Goal: Navigation & Orientation: Find specific page/section

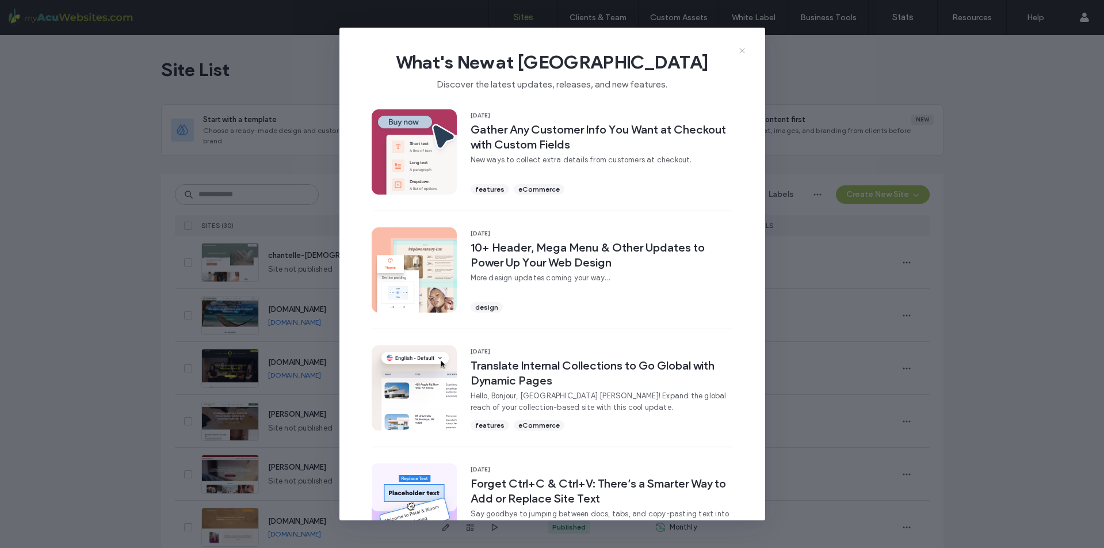
click at [740, 50] on icon at bounding box center [741, 50] width 9 height 9
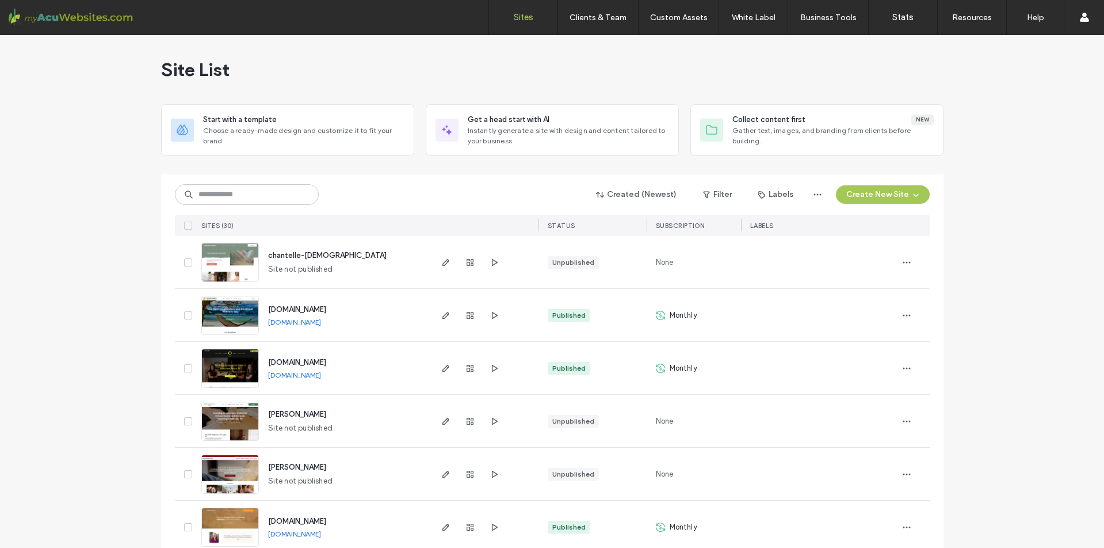
drag, startPoint x: 564, startPoint y: 223, endPoint x: 557, endPoint y: 224, distance: 6.4
click at [564, 223] on span "STATUS" at bounding box center [562, 225] width 28 height 8
click at [539, 227] on div "STATUS" at bounding box center [592, 225] width 108 height 21
click at [548, 227] on span "STATUS" at bounding box center [562, 225] width 28 height 8
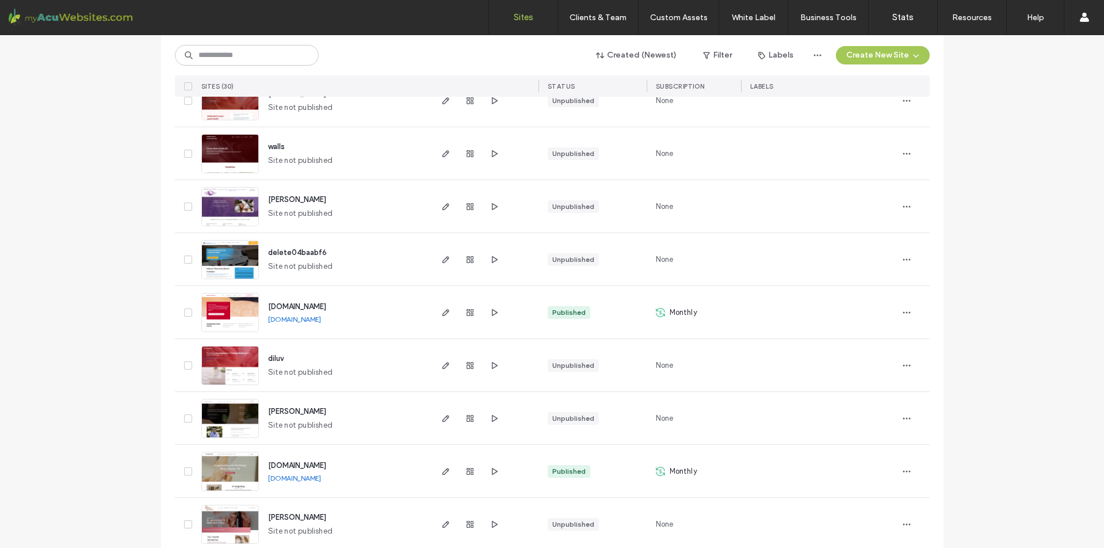
scroll to position [746, 0]
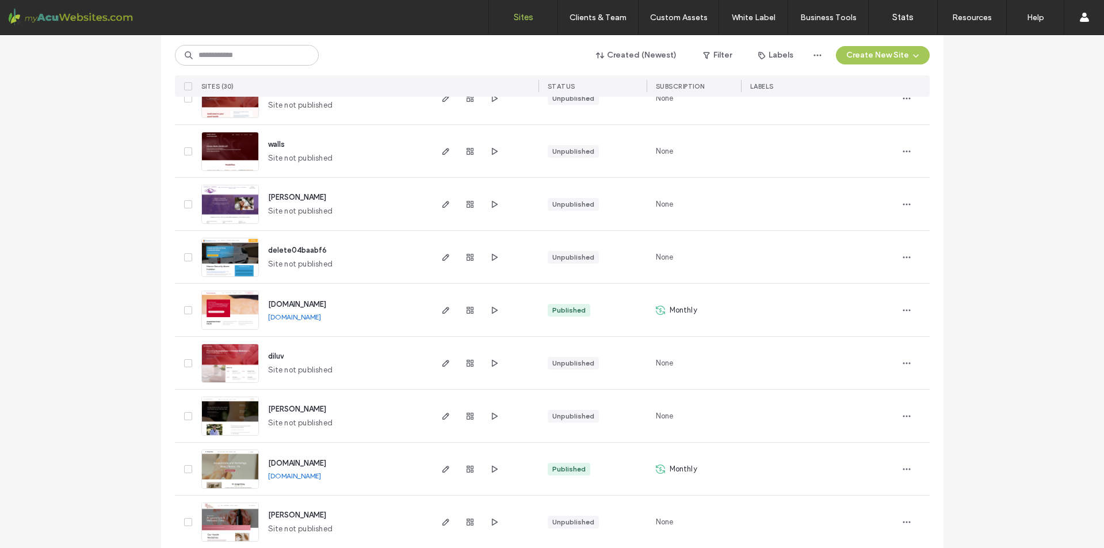
click at [321, 317] on link "[DOMAIN_NAME]" at bounding box center [294, 316] width 53 height 9
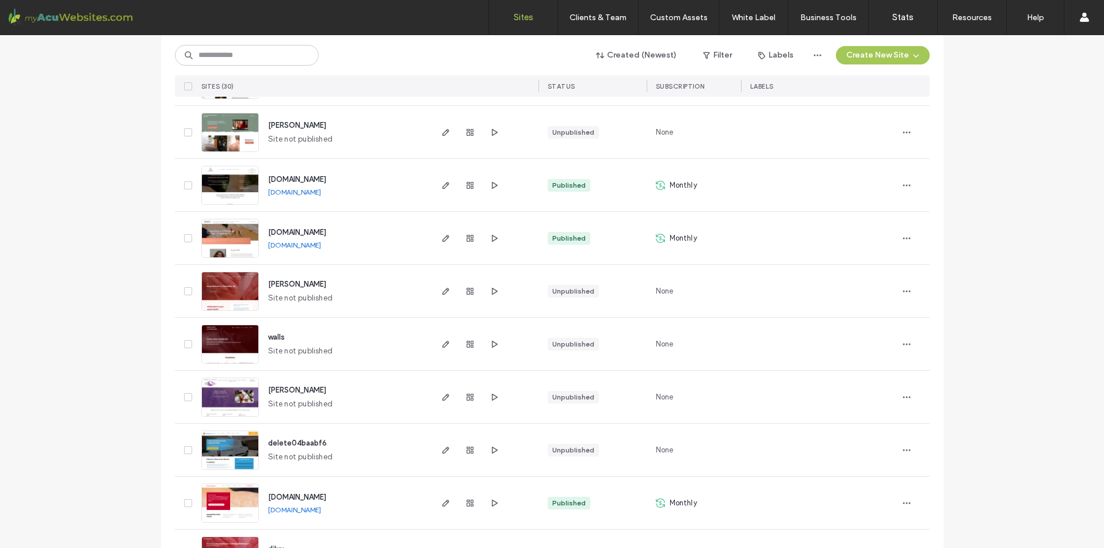
click at [308, 191] on link "[DOMAIN_NAME]" at bounding box center [294, 191] width 53 height 9
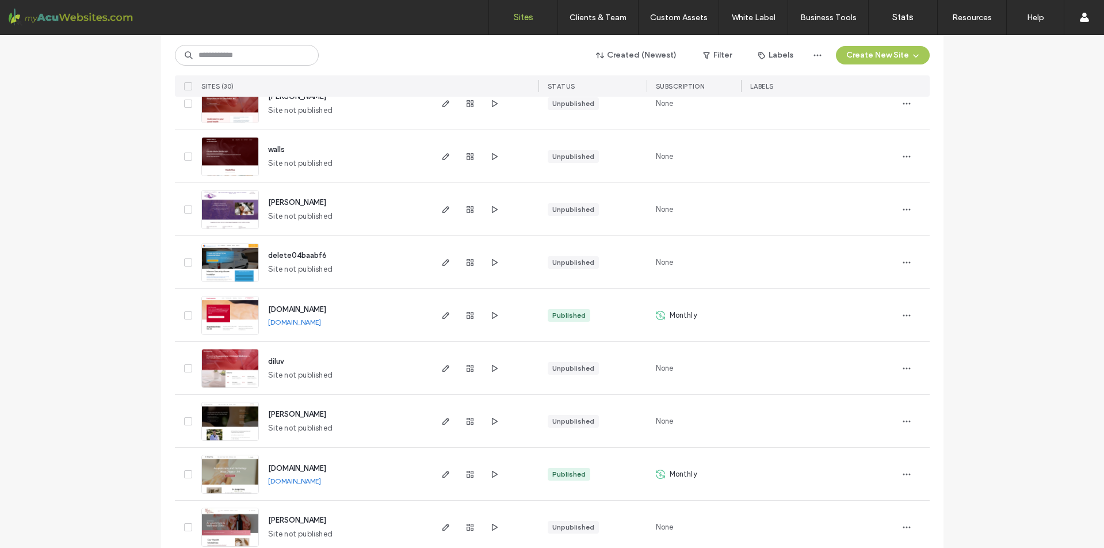
scroll to position [0, 0]
click at [335, 316] on div "[DOMAIN_NAME] [DOMAIN_NAME]" at bounding box center [344, 315] width 171 height 52
click at [321, 318] on link "[DOMAIN_NAME]" at bounding box center [294, 321] width 53 height 9
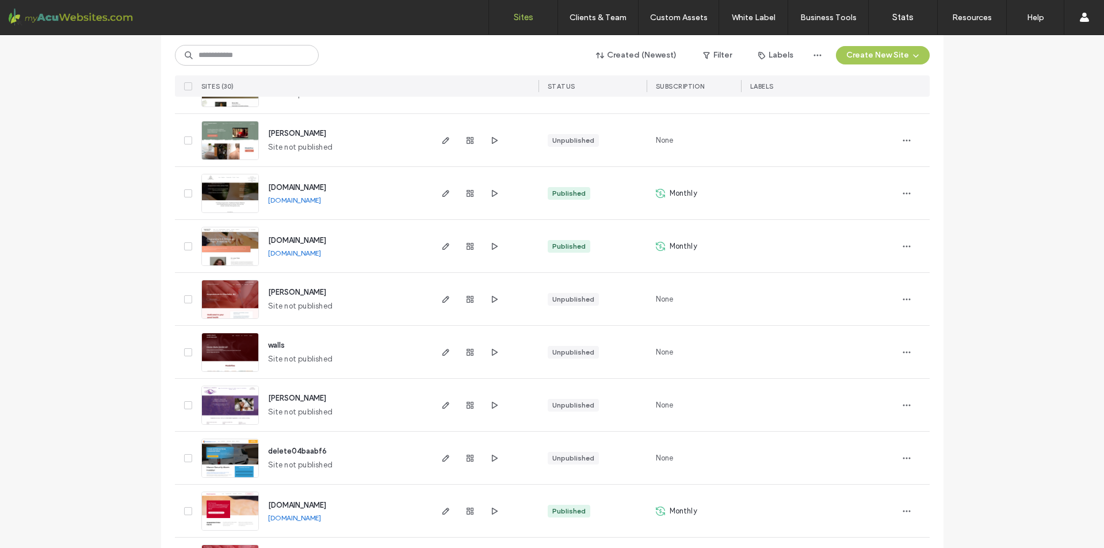
click at [321, 251] on link "[DOMAIN_NAME]" at bounding box center [294, 252] width 53 height 9
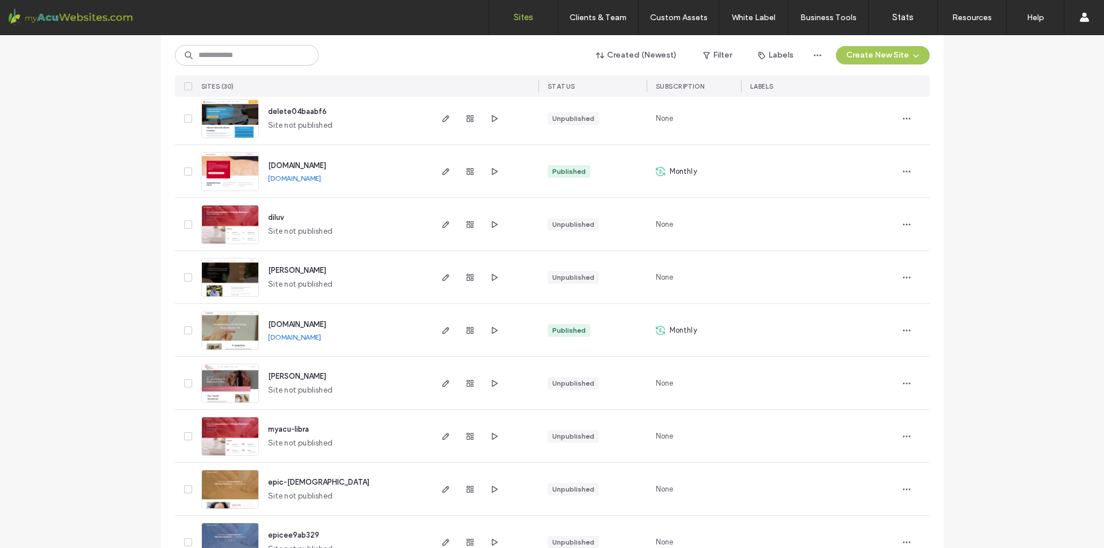
scroll to position [885, 0]
click at [310, 336] on link "[DOMAIN_NAME]" at bounding box center [294, 336] width 53 height 9
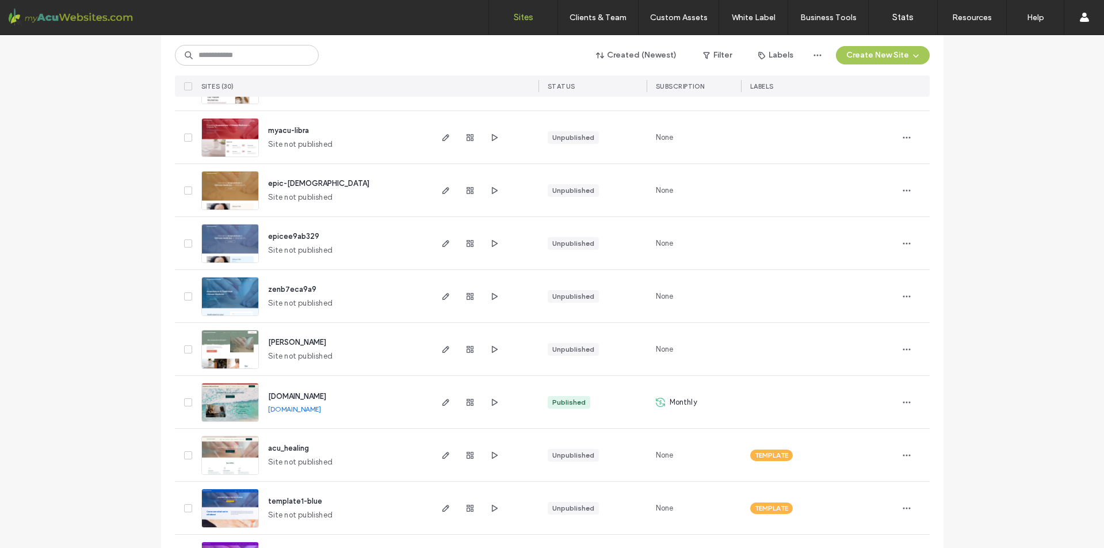
scroll to position [1197, 0]
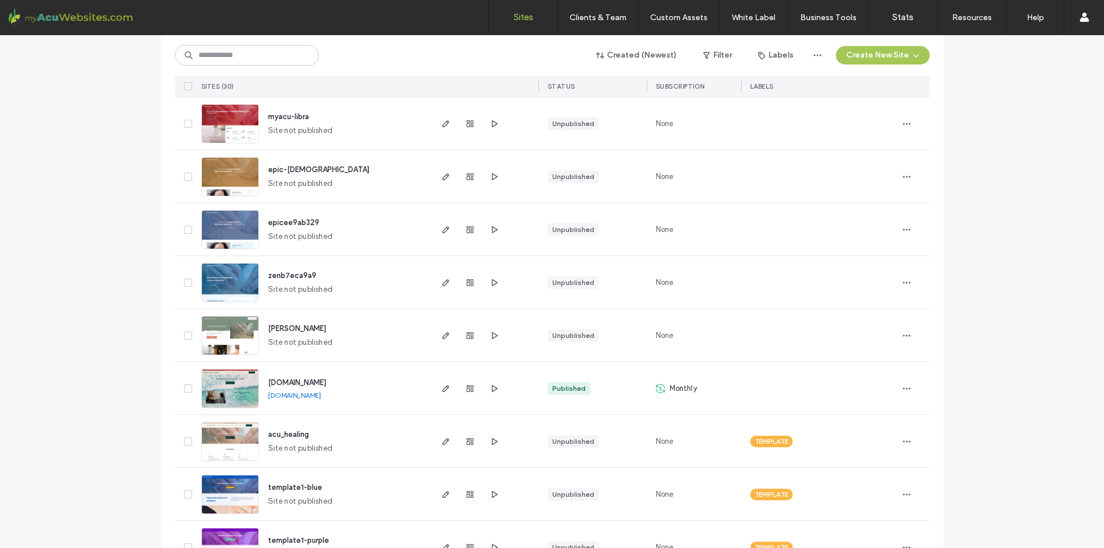
click at [312, 399] on link "[DOMAIN_NAME]" at bounding box center [294, 395] width 53 height 9
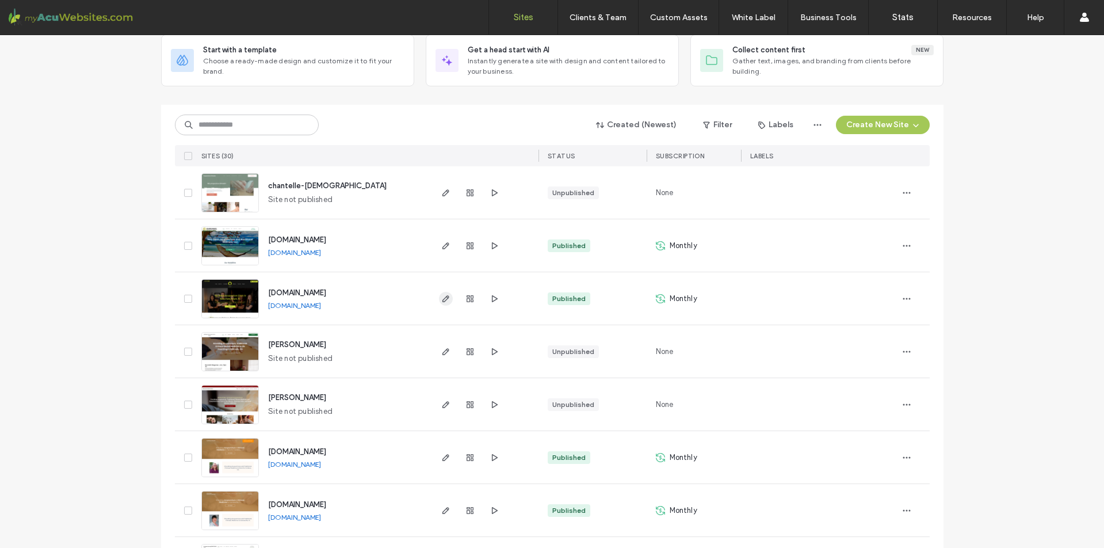
scroll to position [68, 0]
click at [321, 255] on link "[DOMAIN_NAME]" at bounding box center [294, 253] width 53 height 9
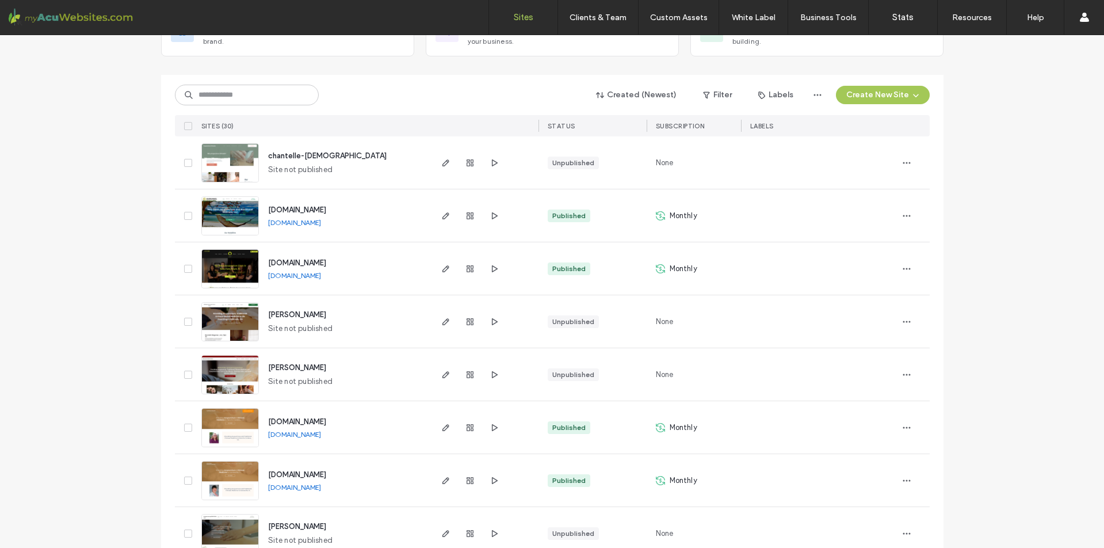
scroll to position [133, 0]
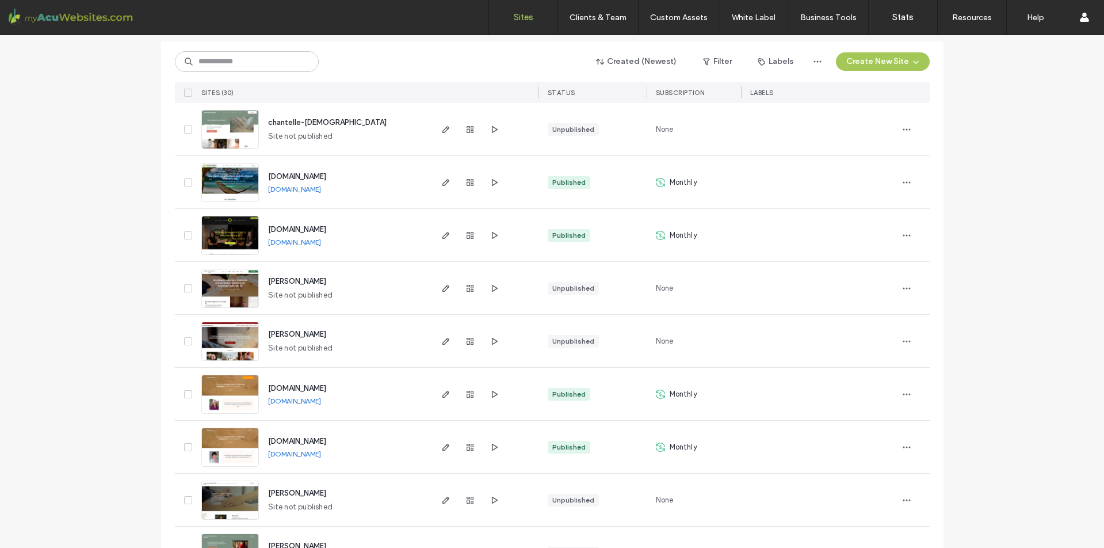
click at [321, 398] on link "[DOMAIN_NAME]" at bounding box center [294, 400] width 53 height 9
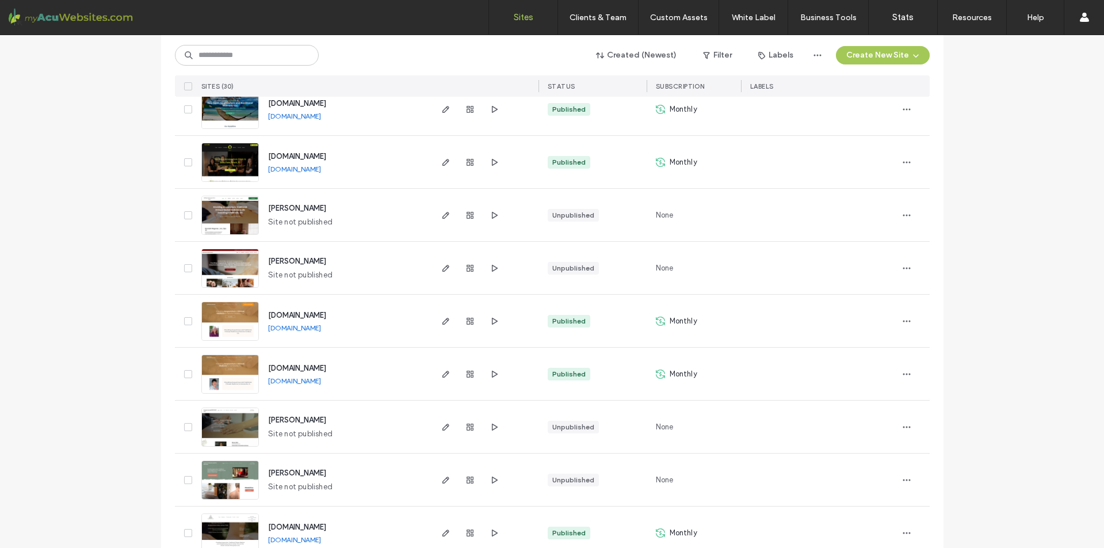
scroll to position [211, 0]
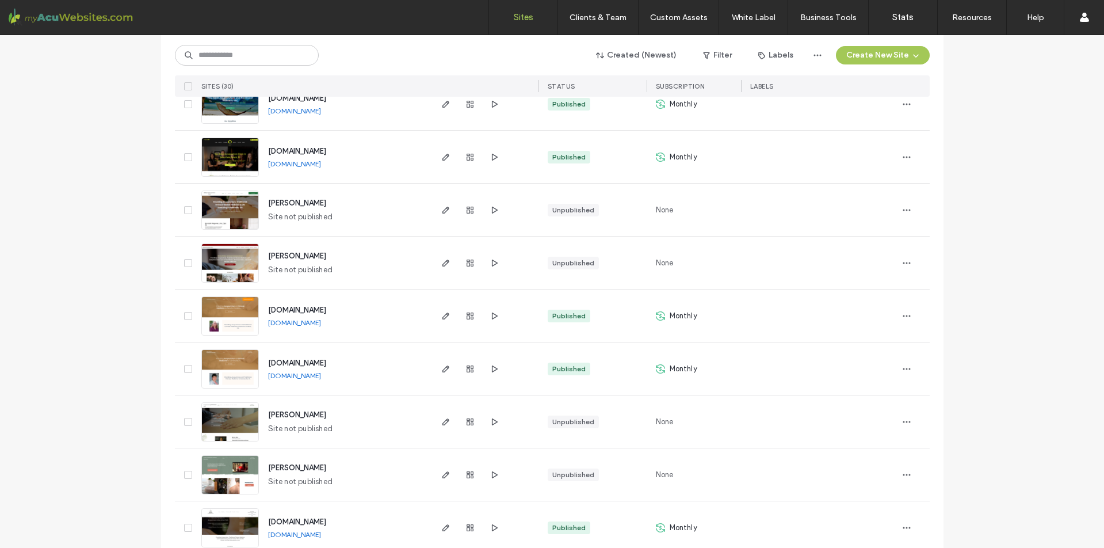
click at [321, 376] on link "[DOMAIN_NAME]" at bounding box center [294, 375] width 53 height 9
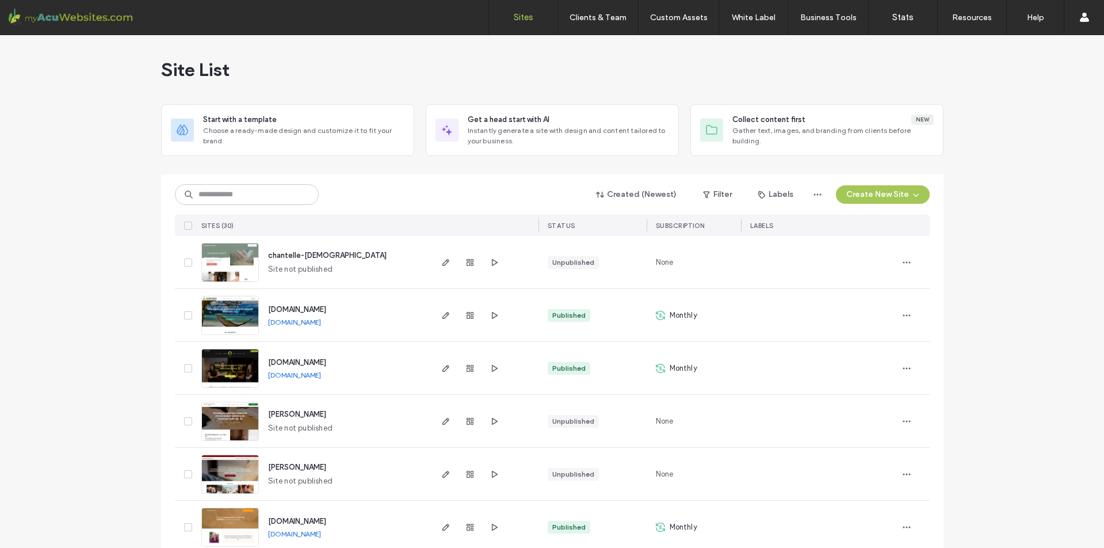
scroll to position [0, 0]
